Goal: Obtain resource: Download file/media

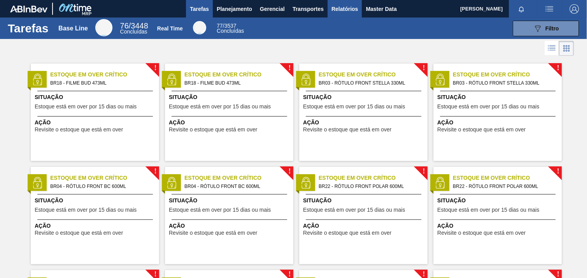
click at [336, 13] on span "Relatórios" at bounding box center [345, 8] width 26 height 9
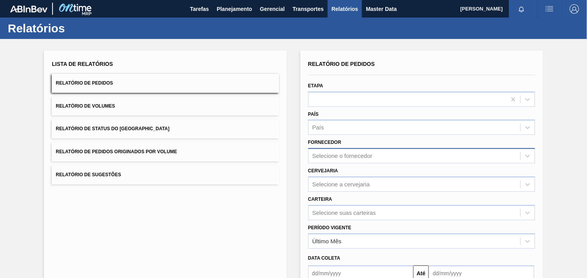
click at [341, 151] on div "Selecione o fornecedor" at bounding box center [415, 155] width 212 height 11
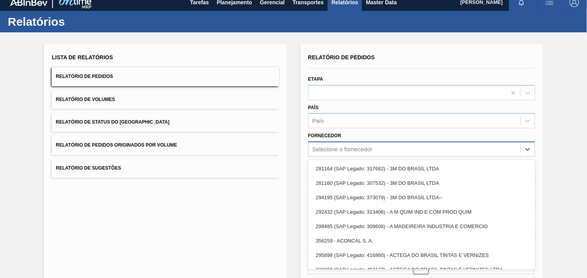
paste input "280304"
type input "280304"
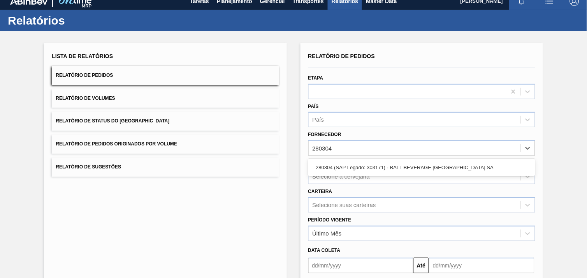
scroll to position [8, 0]
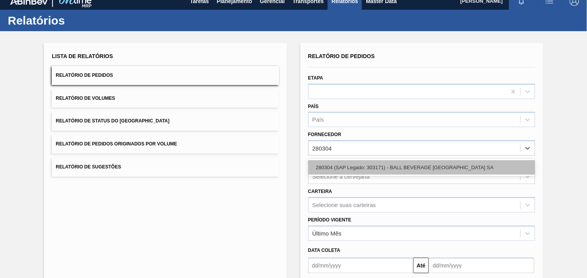
click at [350, 167] on div "280304 (SAP Legado: 303171) - BALL BEVERAGE [GEOGRAPHIC_DATA] SA" at bounding box center [421, 167] width 227 height 14
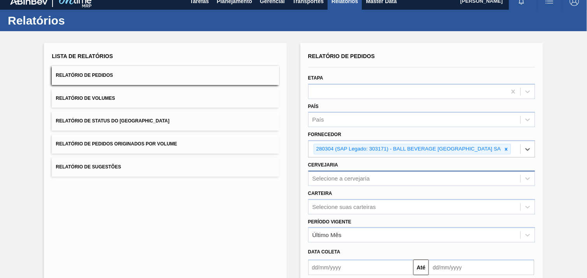
click at [347, 175] on div "Selecione a cervejaria" at bounding box center [415, 178] width 212 height 11
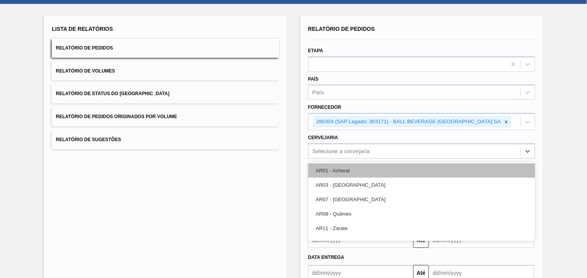
scroll to position [37, 0]
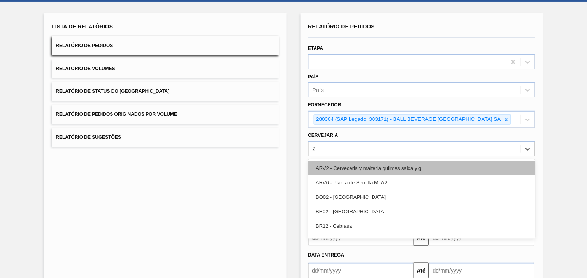
type input "28"
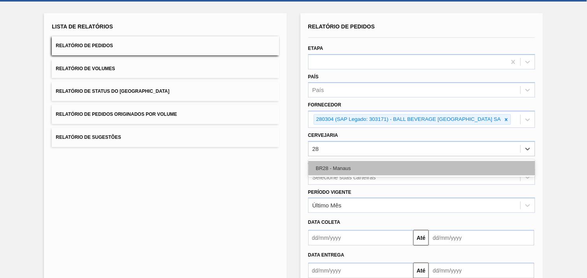
click at [356, 167] on div "BR28 - Manaus" at bounding box center [421, 168] width 227 height 14
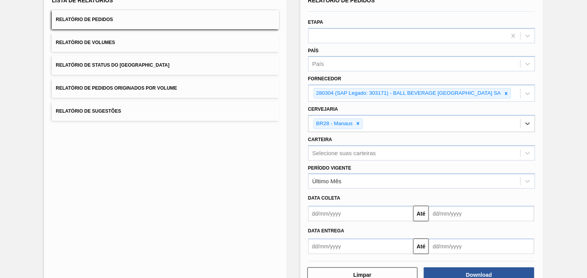
scroll to position [85, 0]
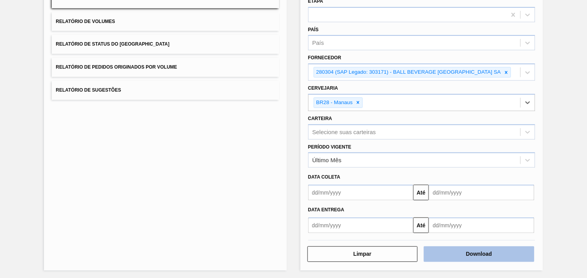
click at [480, 254] on button "Download" at bounding box center [479, 254] width 111 height 16
click at [476, 250] on button "Download" at bounding box center [479, 254] width 111 height 16
